Goal: Task Accomplishment & Management: Manage account settings

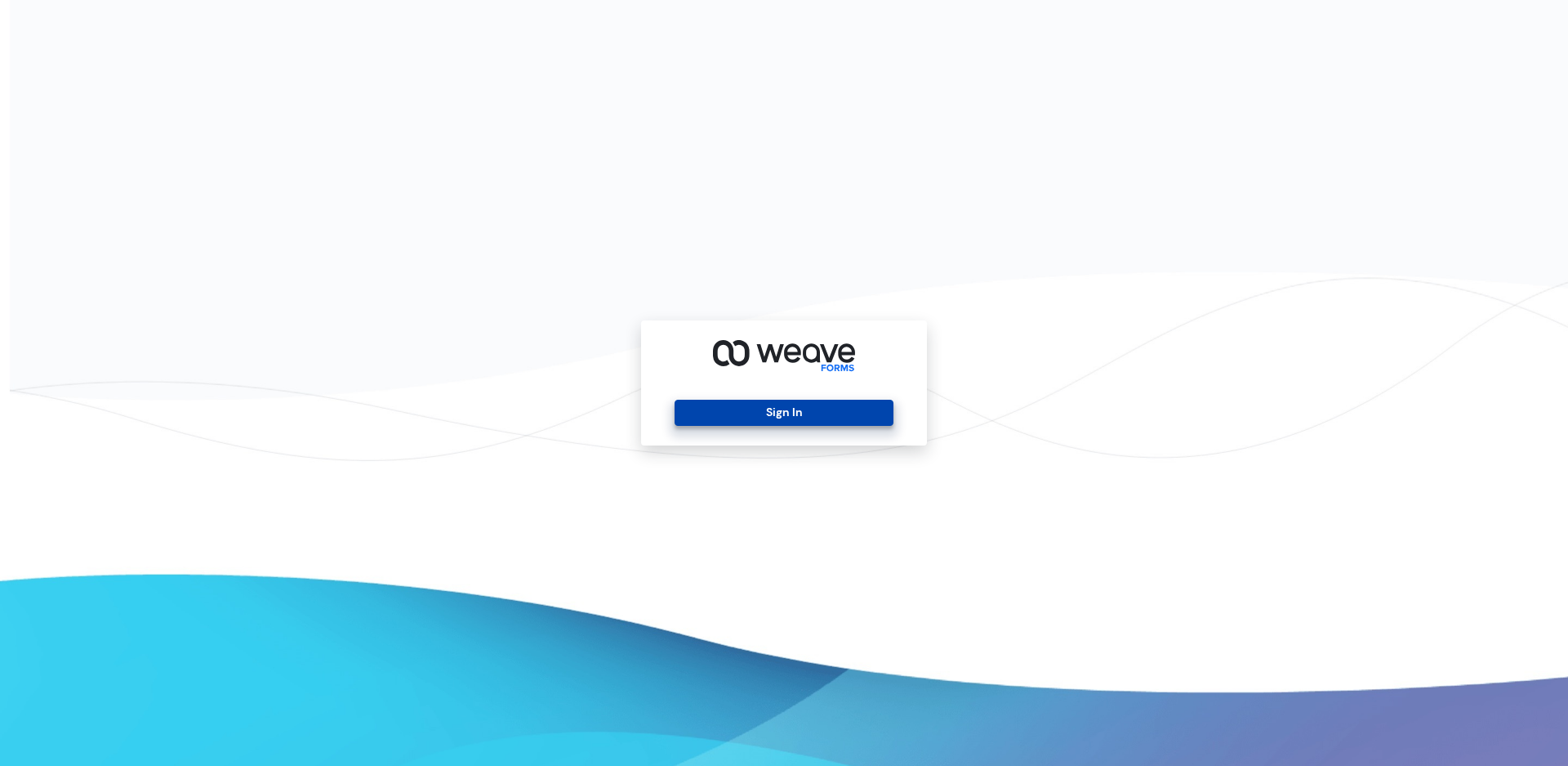
click at [742, 414] on button "Sign In" at bounding box center [784, 413] width 218 height 26
